Goal: Task Accomplishment & Management: Manage account settings

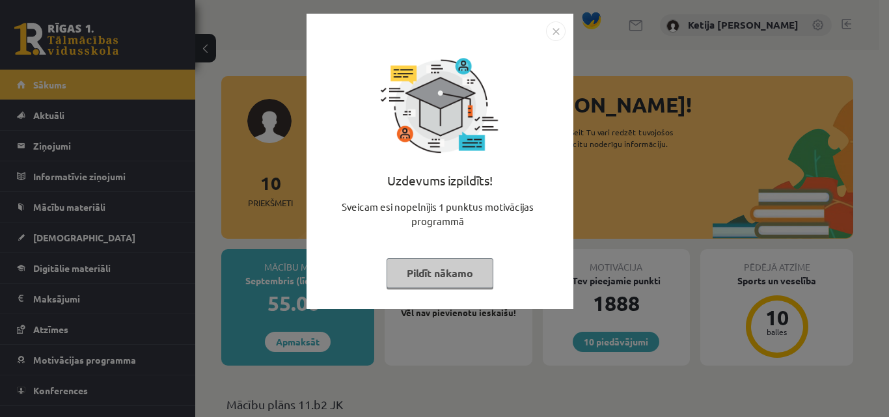
click at [468, 275] on button "Pildīt nākamo" at bounding box center [439, 273] width 107 height 30
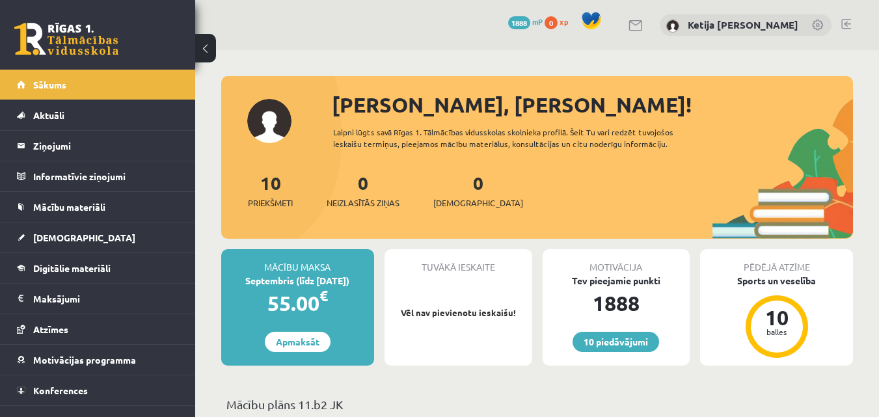
click at [293, 299] on div "55.00 €" at bounding box center [297, 303] width 153 height 31
click at [321, 339] on link "Apmaksāt" at bounding box center [298, 342] width 66 height 20
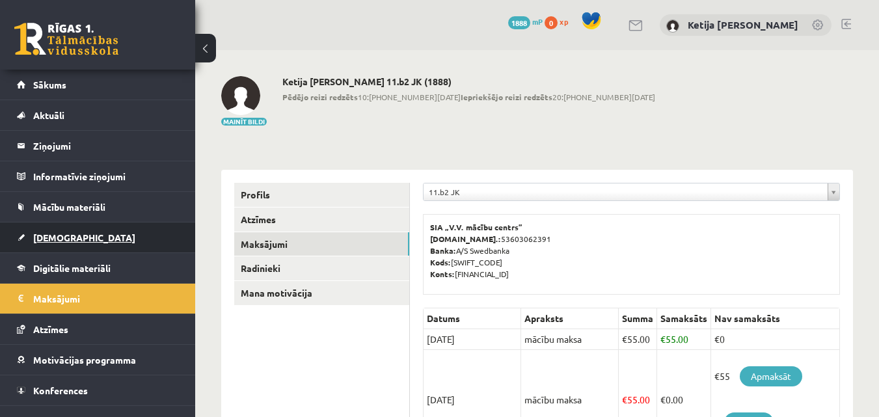
click at [128, 226] on link "[DEMOGRAPHIC_DATA]" at bounding box center [98, 238] width 162 height 30
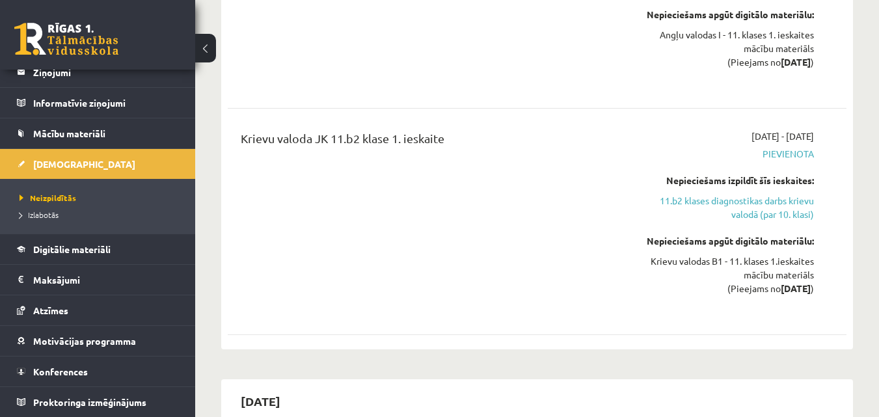
scroll to position [521, 0]
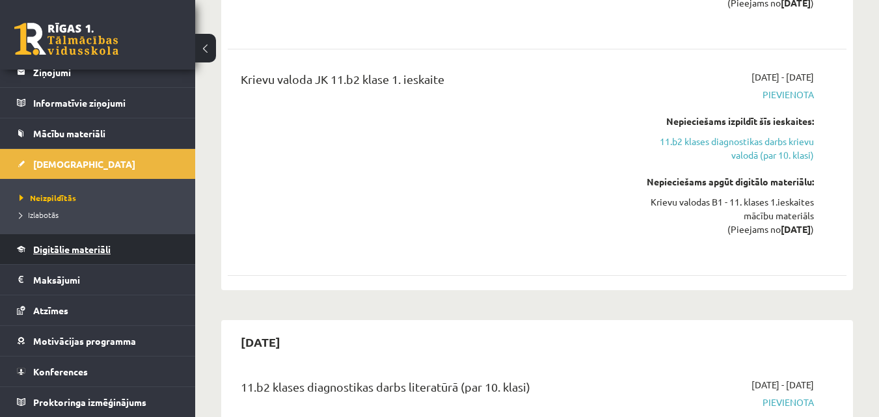
click at [144, 243] on link "Digitālie materiāli" at bounding box center [98, 249] width 162 height 30
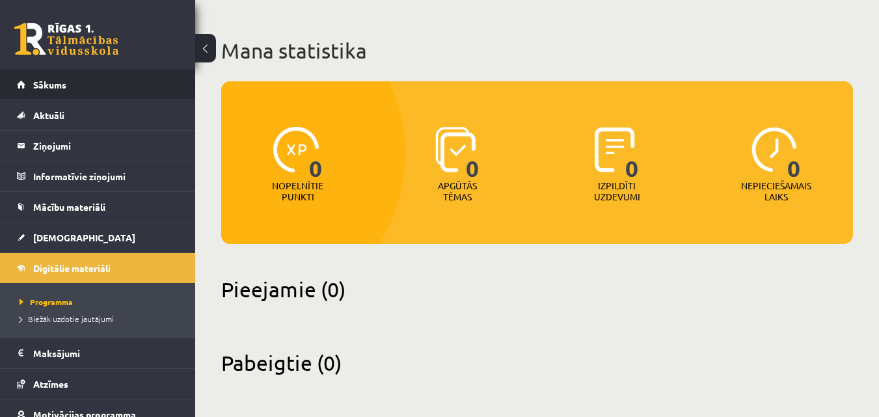
click at [12, 79] on li "Sākums" at bounding box center [97, 85] width 195 height 31
click at [38, 90] on link "Sākums" at bounding box center [98, 85] width 162 height 30
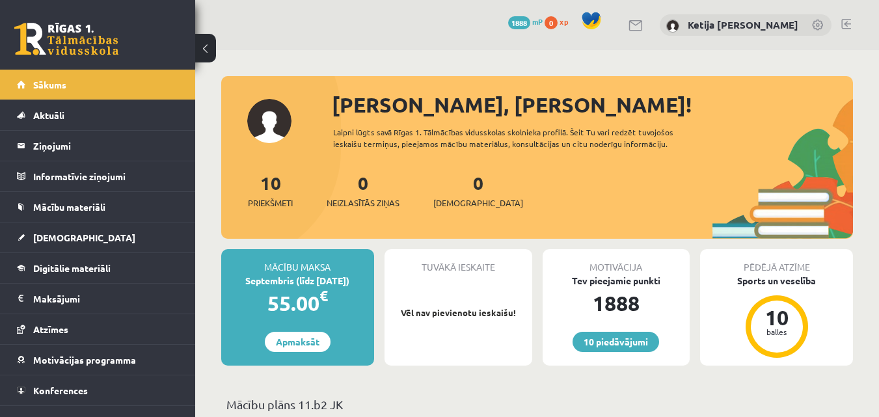
click at [844, 22] on link at bounding box center [846, 24] width 10 height 10
